Goal: Find specific page/section: Find specific page/section

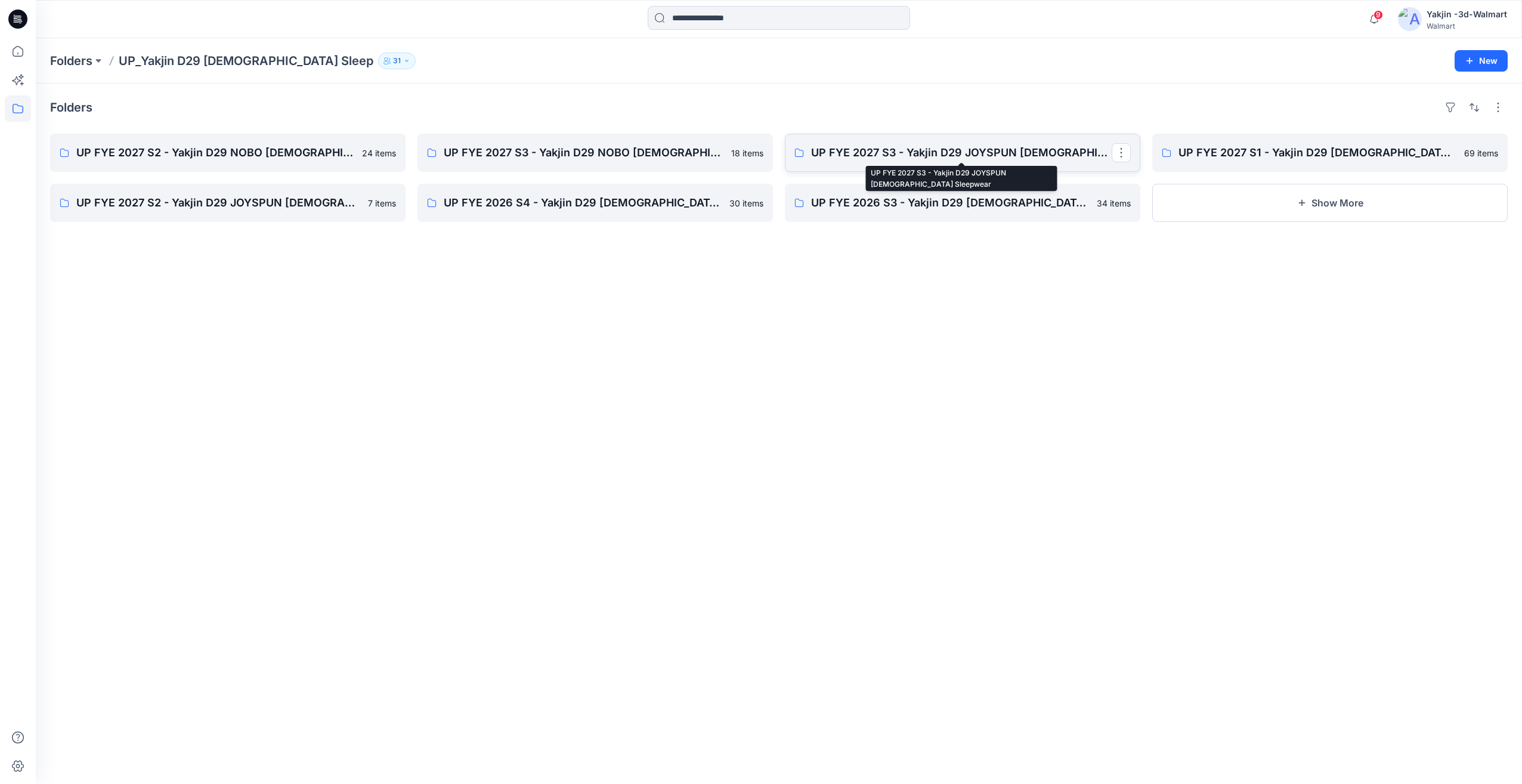
click at [875, 149] on p "UP FYE 2027 S3 - Yakjin D29 JOYSPUN [DEMOGRAPHIC_DATA] Sleepwear" at bounding box center [961, 153] width 301 height 17
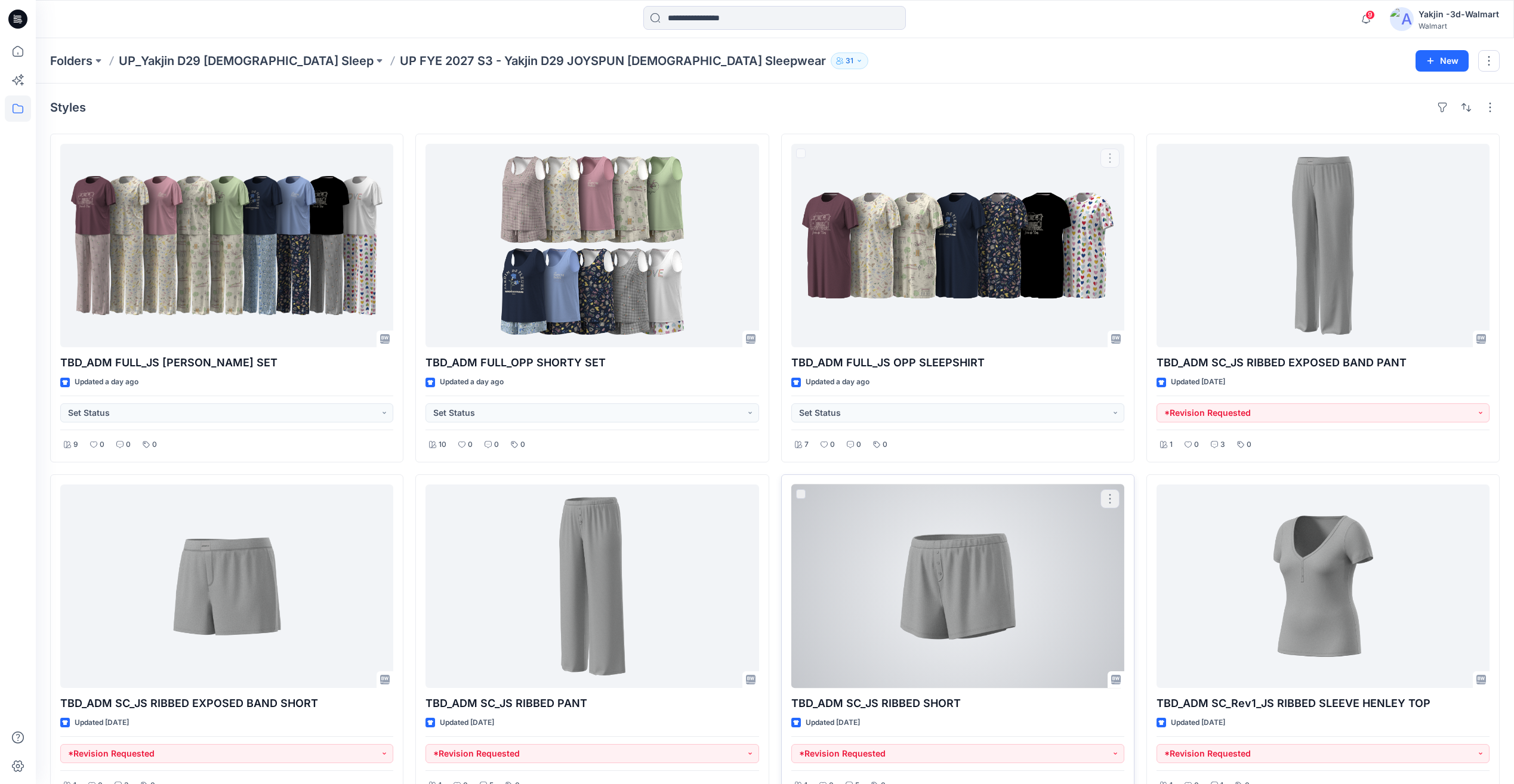
click at [1045, 592] on div at bounding box center [958, 585] width 333 height 203
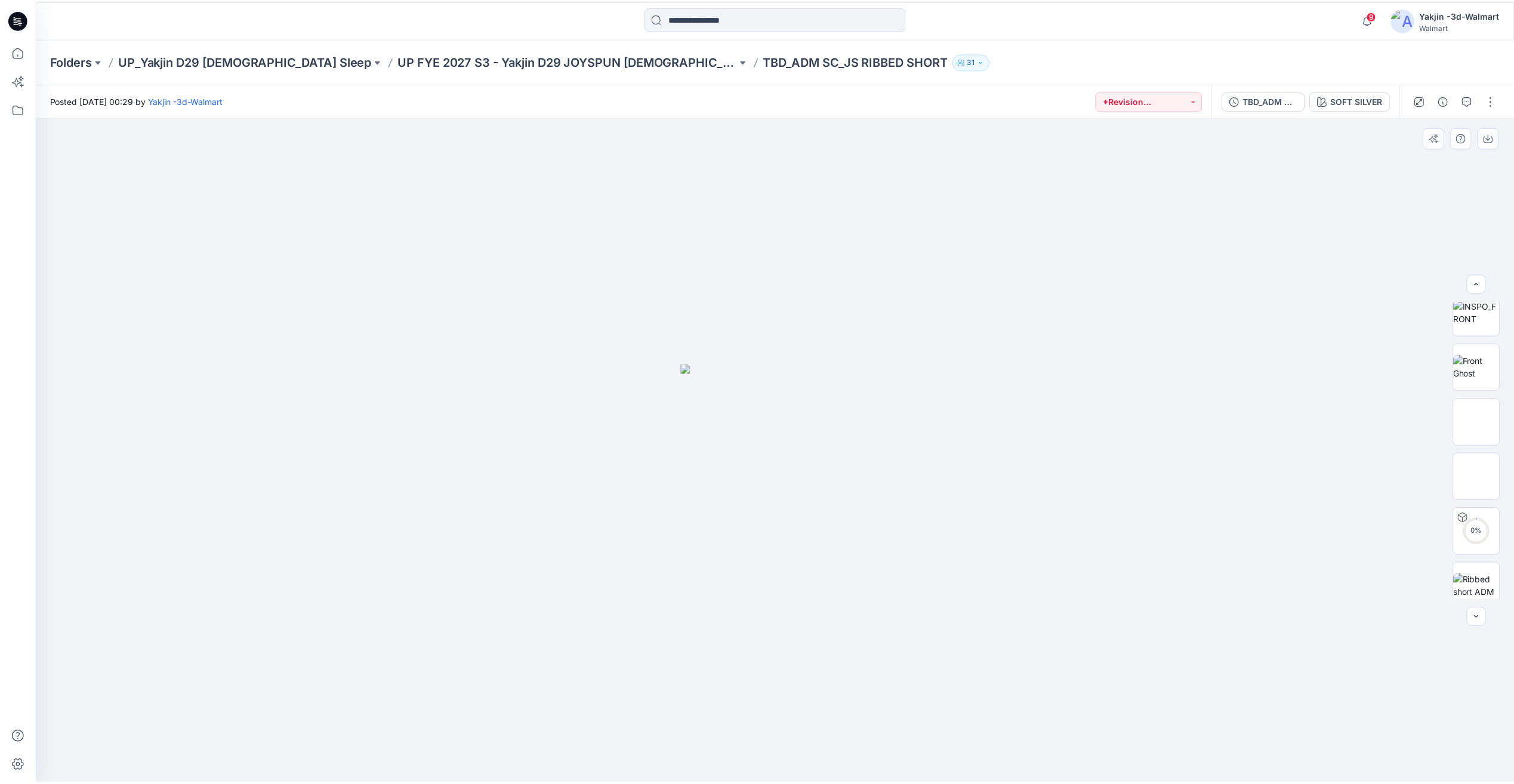
scroll to position [133, 0]
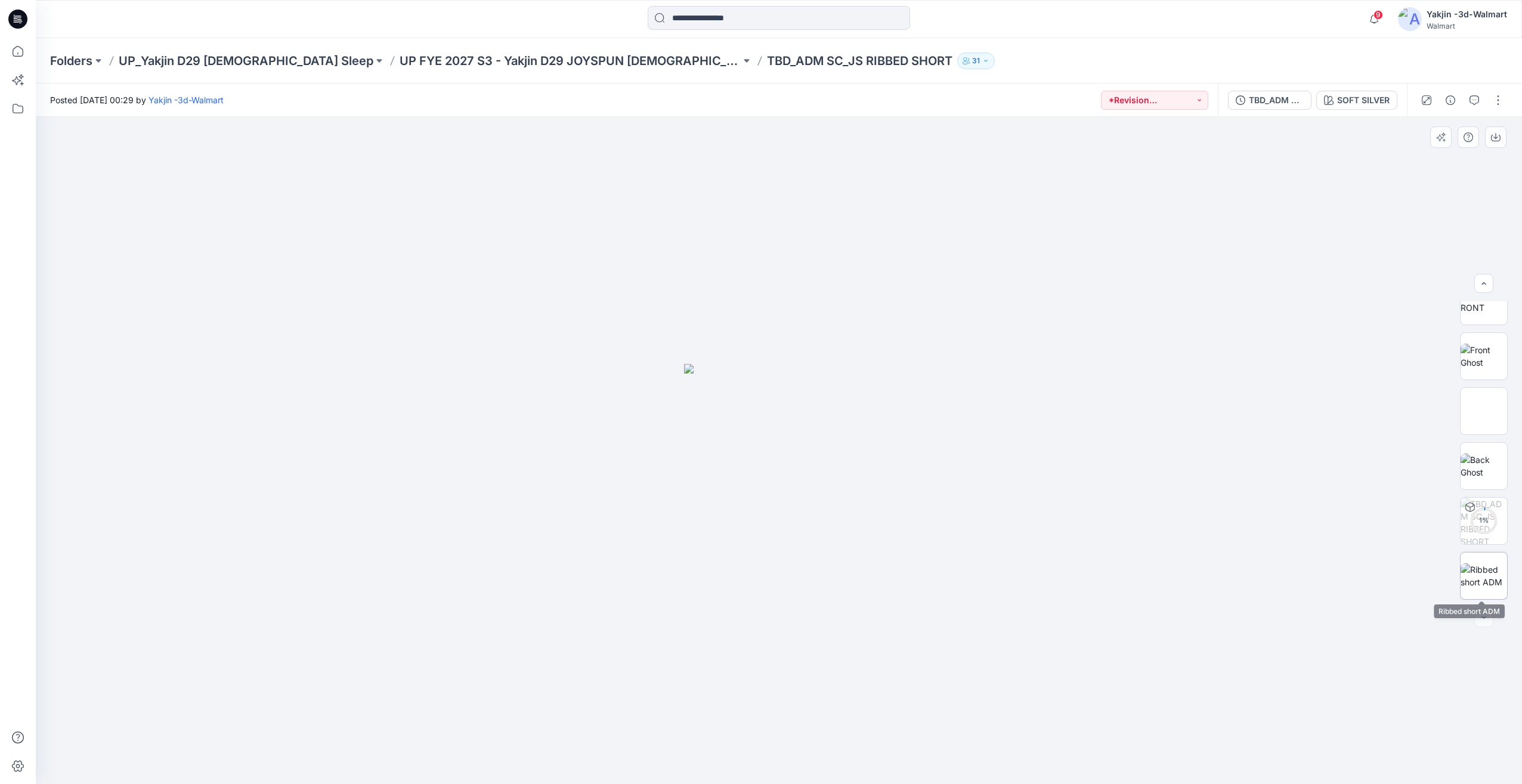
click at [1499, 572] on img at bounding box center [1484, 576] width 46 height 25
click at [454, 65] on p "UP FYE 2027 S3 - Yakjin D29 JOYSPUN [DEMOGRAPHIC_DATA] Sleepwear" at bounding box center [570, 60] width 341 height 17
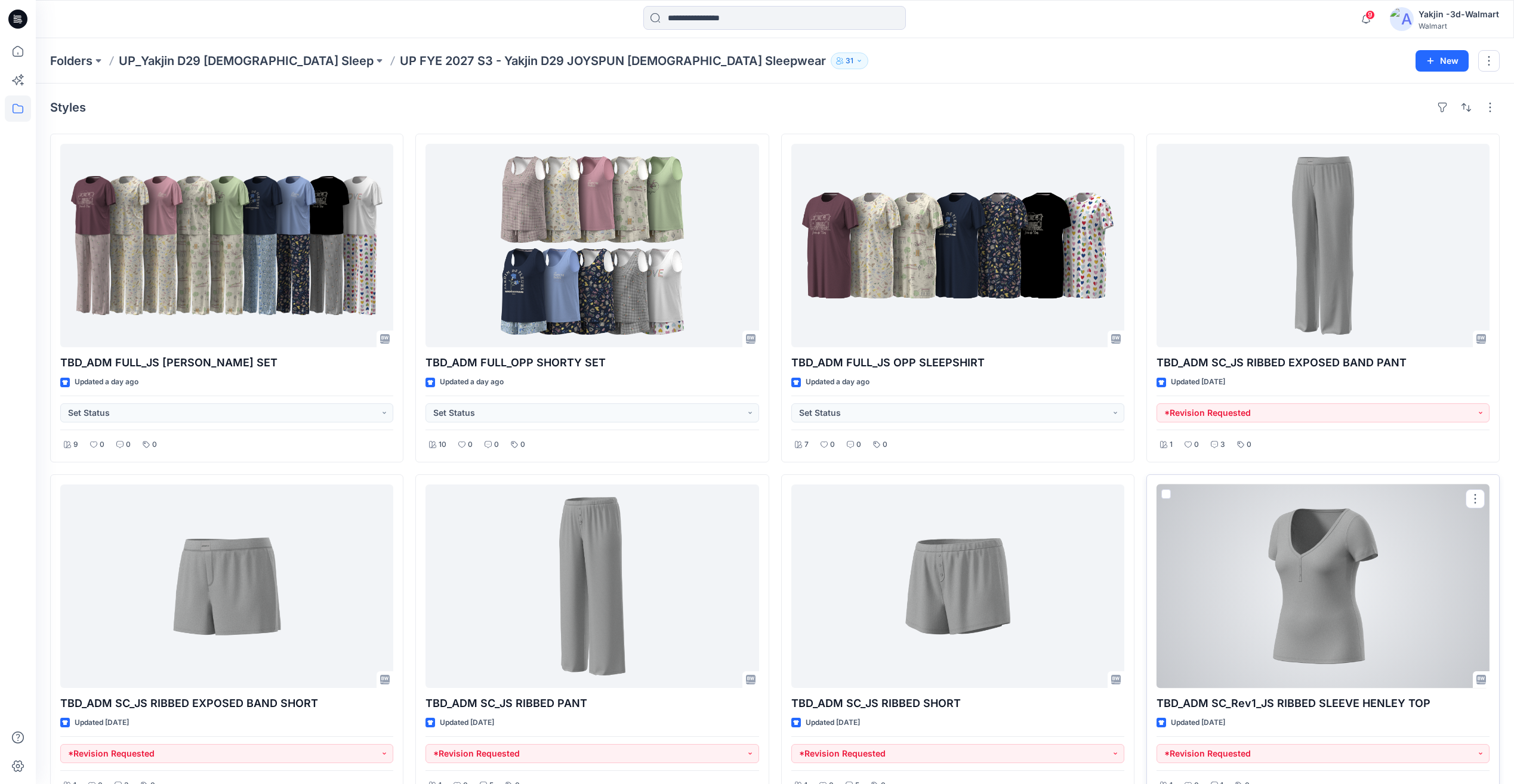
click at [1268, 575] on div at bounding box center [1323, 585] width 333 height 203
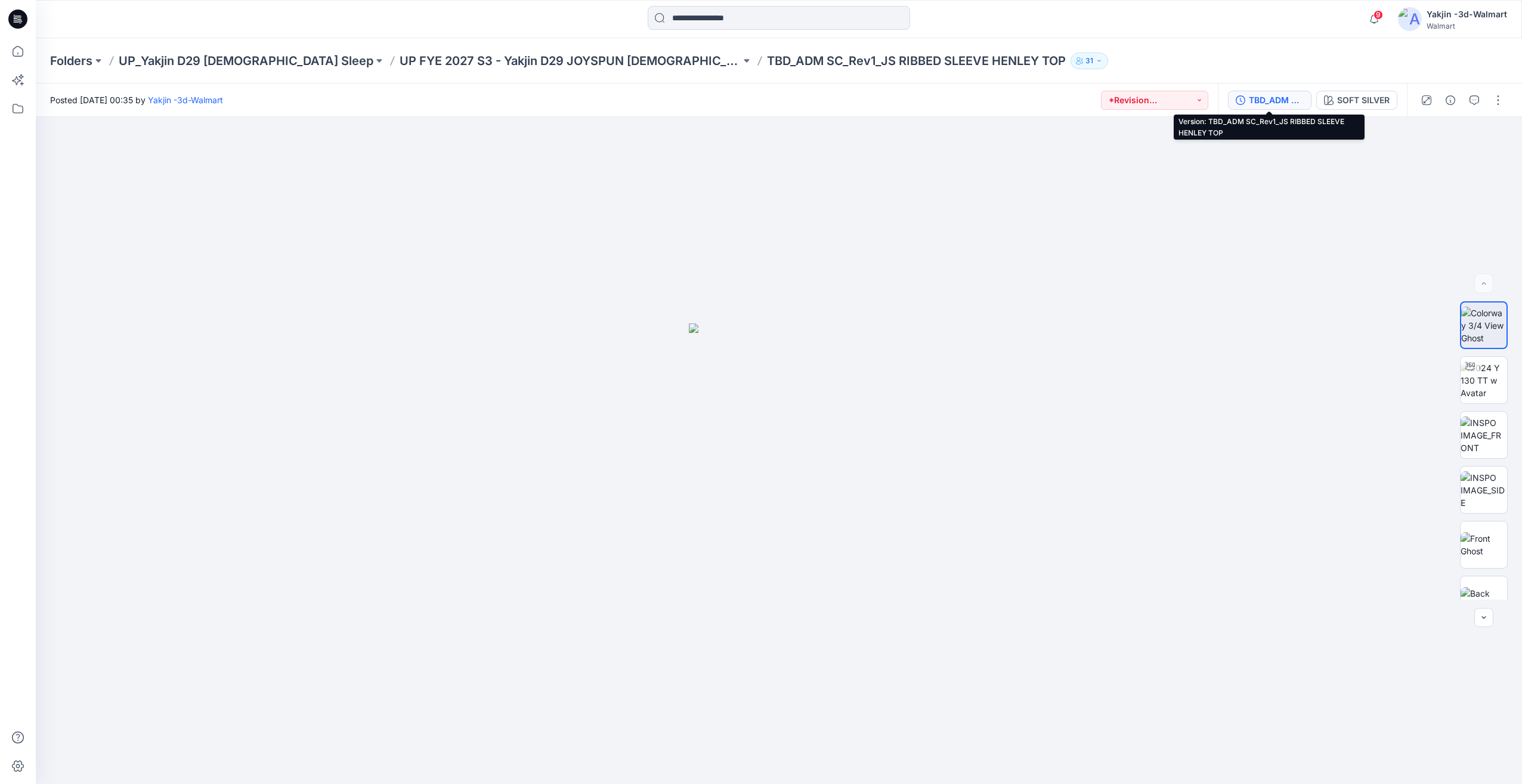
click at [1295, 95] on div "TBD_ADM SC_Rev1_JS RIBBED SLEEVE HENLEY TOP" at bounding box center [1276, 99] width 55 height 13
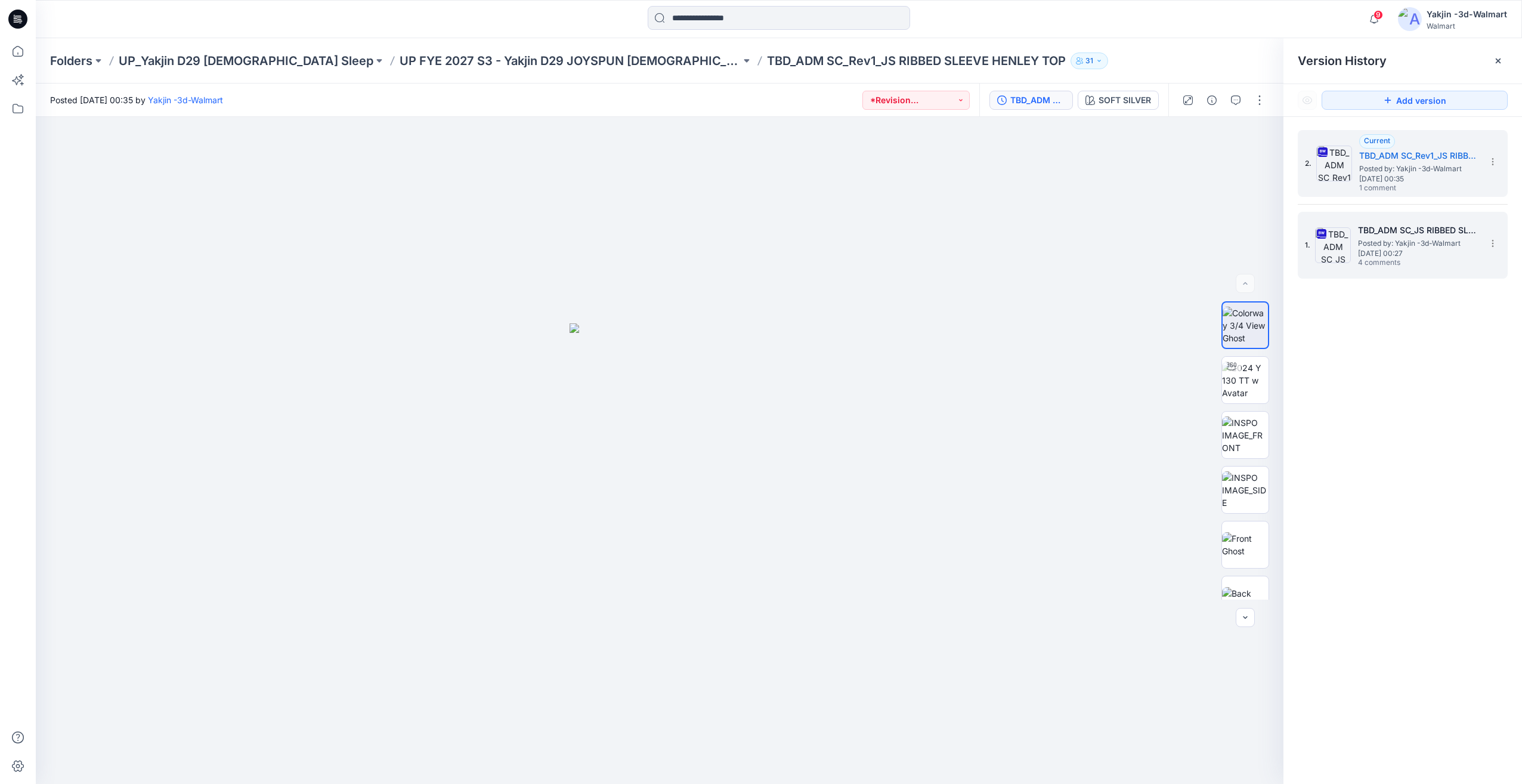
click at [1397, 250] on span "[DATE] 00:27" at bounding box center [1417, 254] width 119 height 9
click at [561, 54] on p "UP FYE 2027 S3 - Yakjin D29 JOYSPUN [DEMOGRAPHIC_DATA] Sleepwear" at bounding box center [570, 60] width 341 height 17
